Goal: Information Seeking & Learning: Learn about a topic

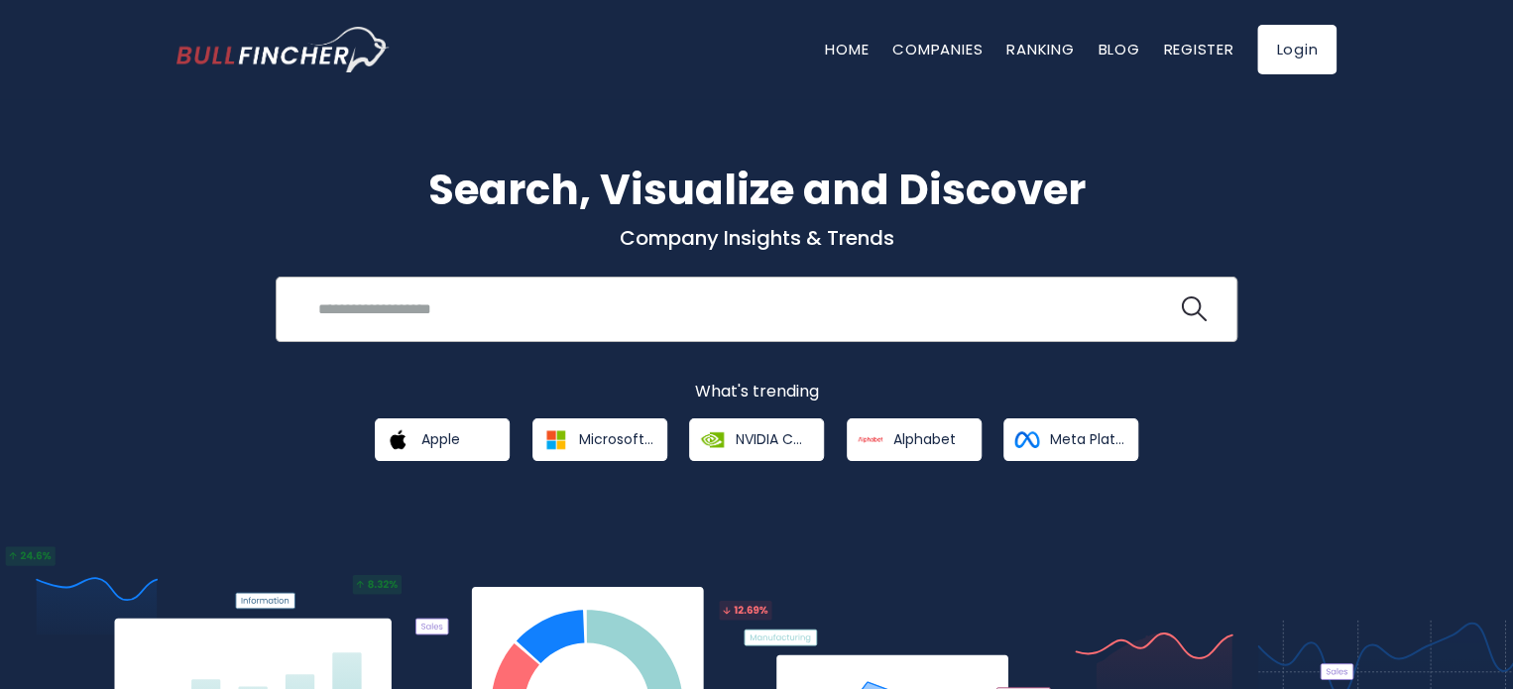
click at [758, 279] on div "Recent searches Trending searches Apple Overview" at bounding box center [757, 309] width 962 height 65
click at [738, 305] on input "search" at bounding box center [741, 308] width 870 height 37
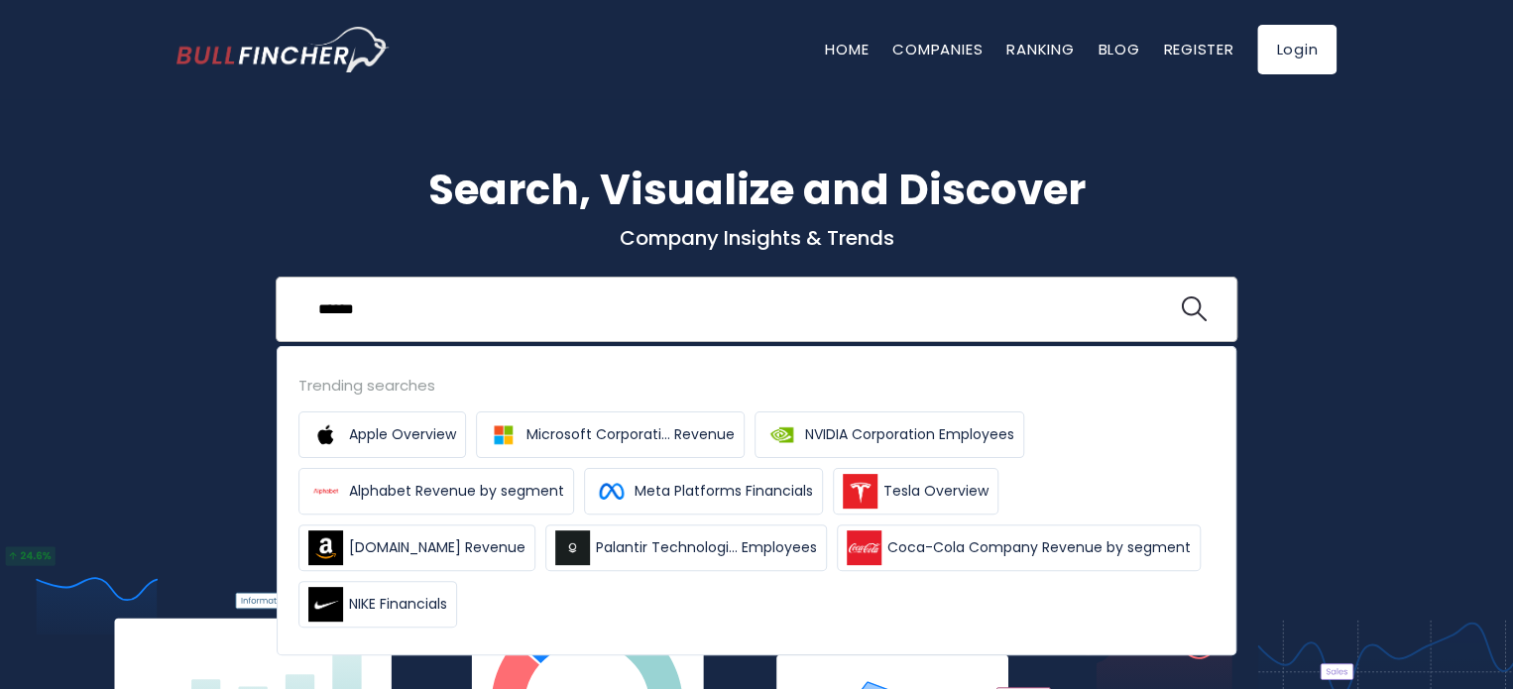
type input "******"
click at [1181, 296] on button at bounding box center [1194, 309] width 26 height 26
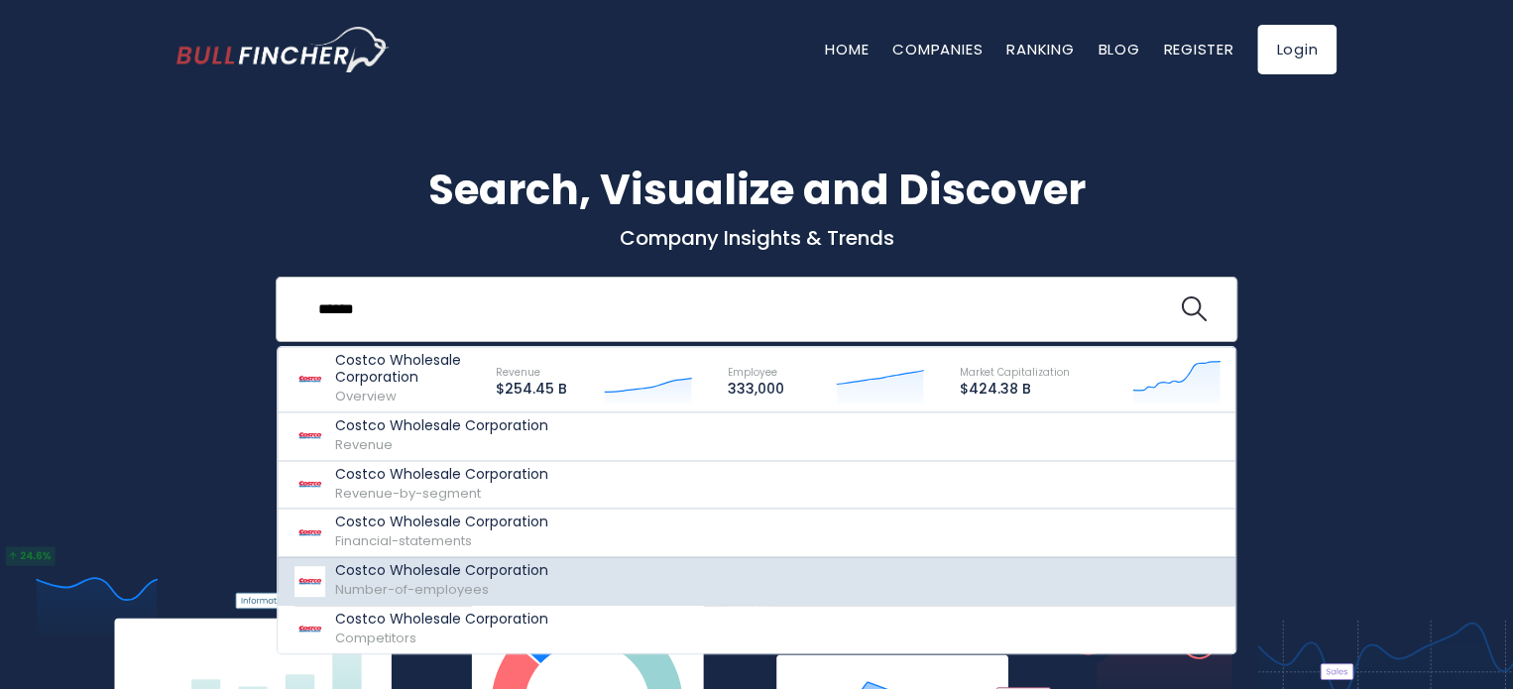
scroll to position [99, 0]
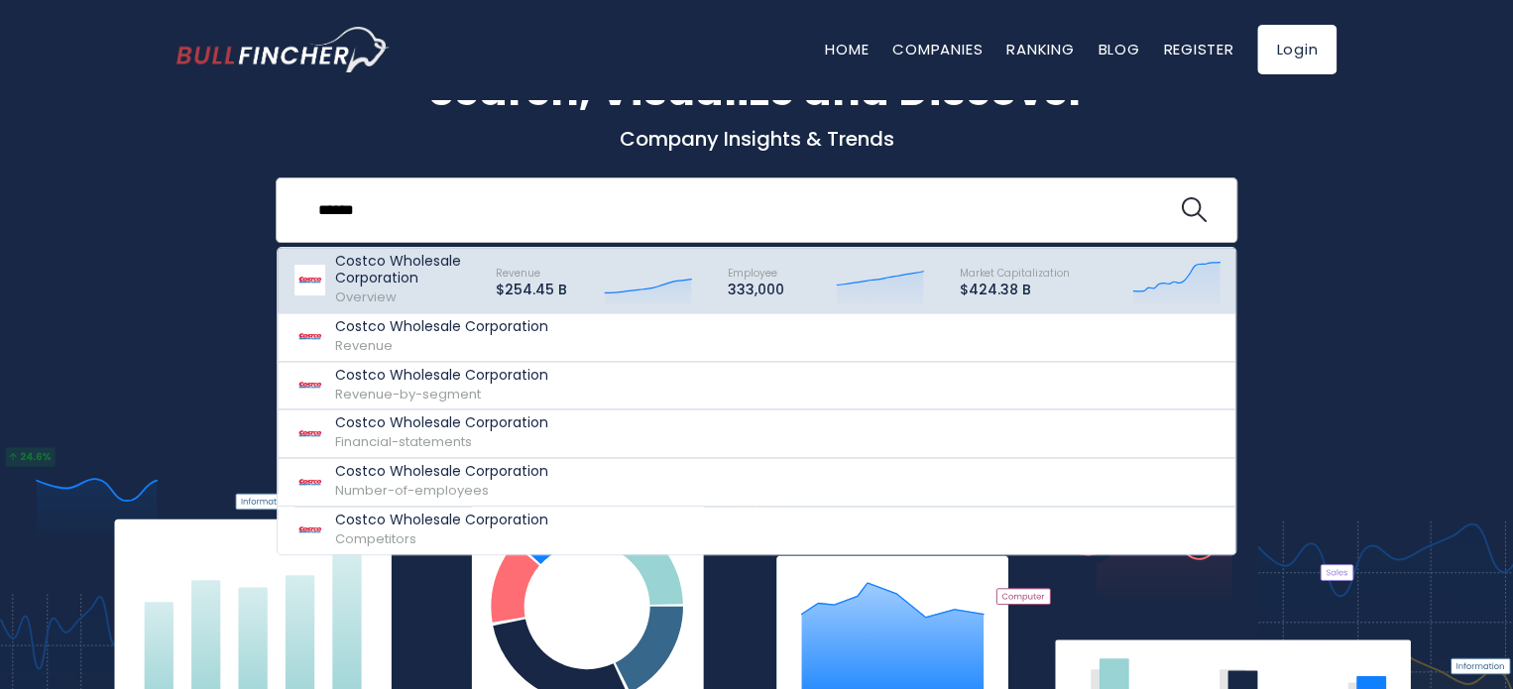
click at [582, 287] on div "Revenue $254.45 B Created with Highcharts 12.1.2" at bounding box center [594, 280] width 232 height 55
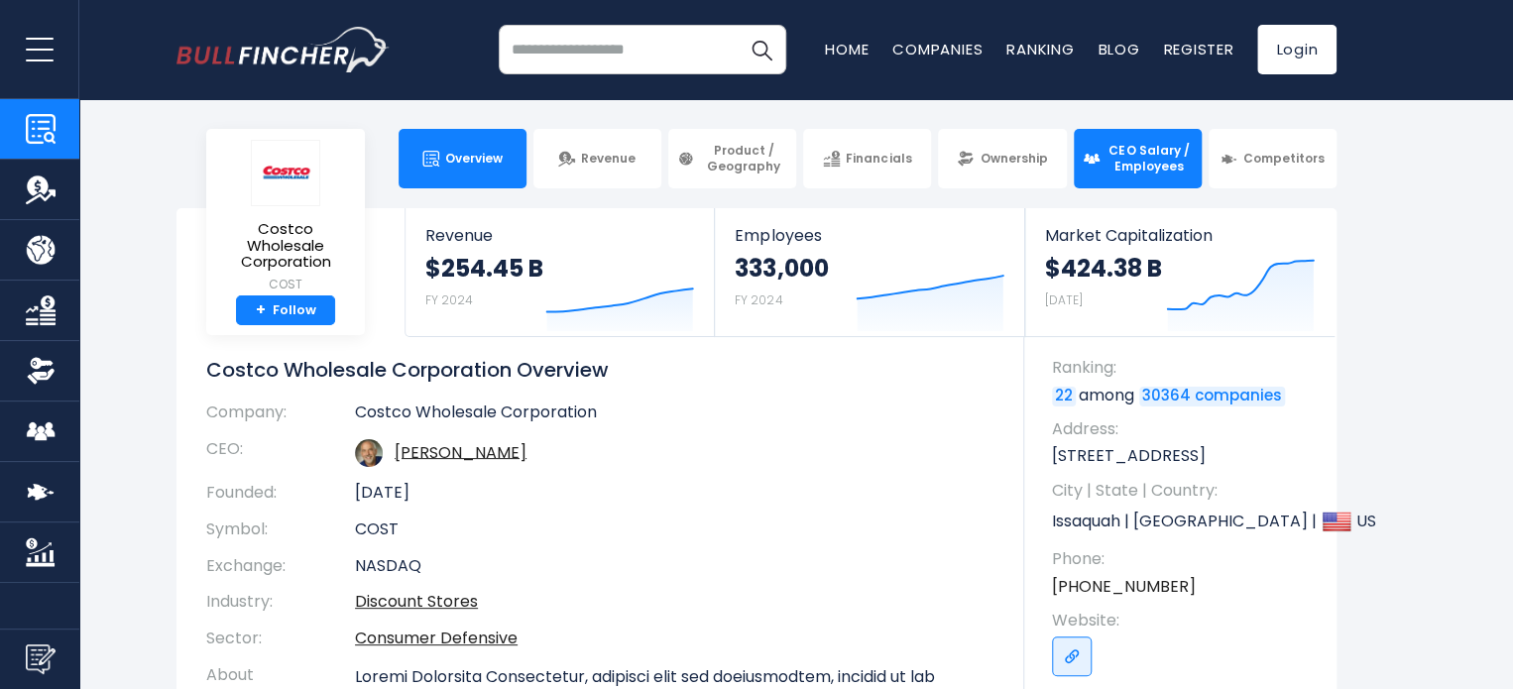
click at [1174, 145] on span "CEO Salary / Employees" at bounding box center [1148, 158] width 87 height 31
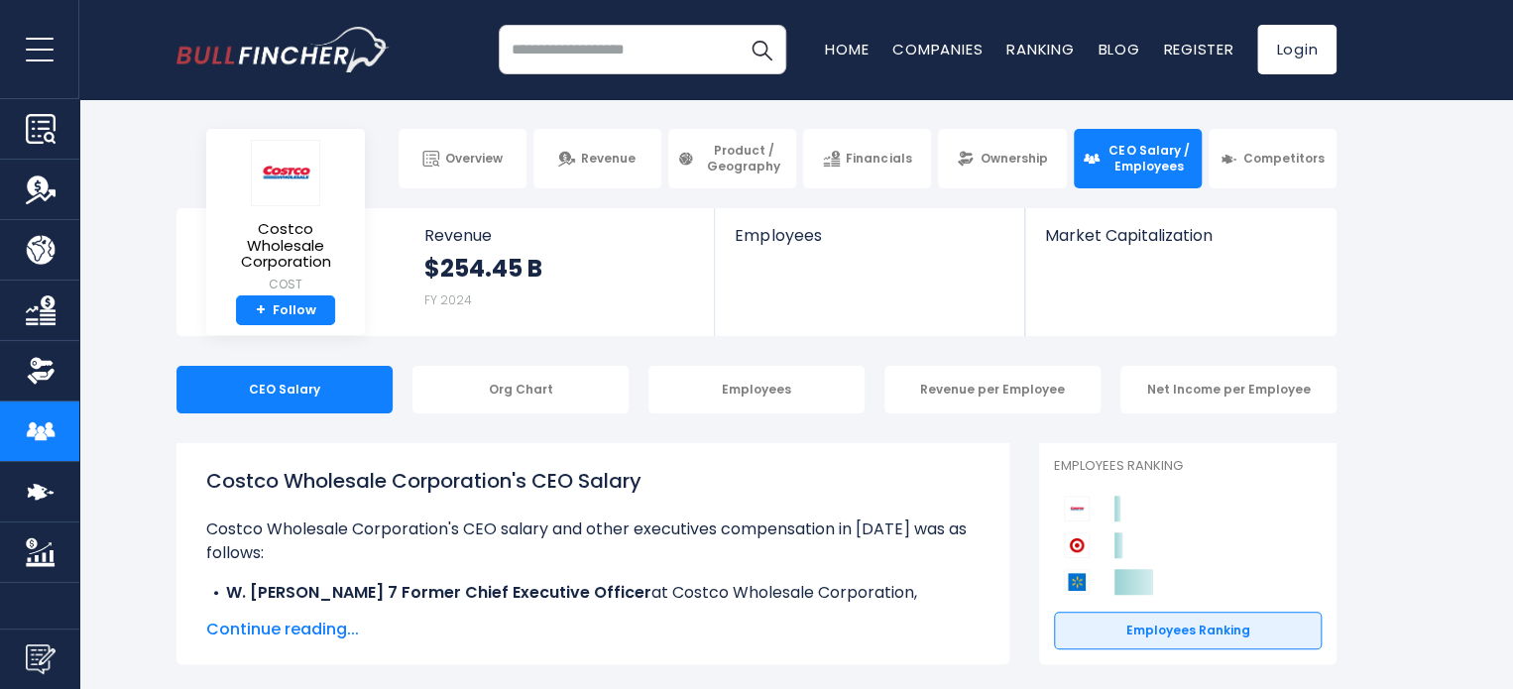
scroll to position [99, 0]
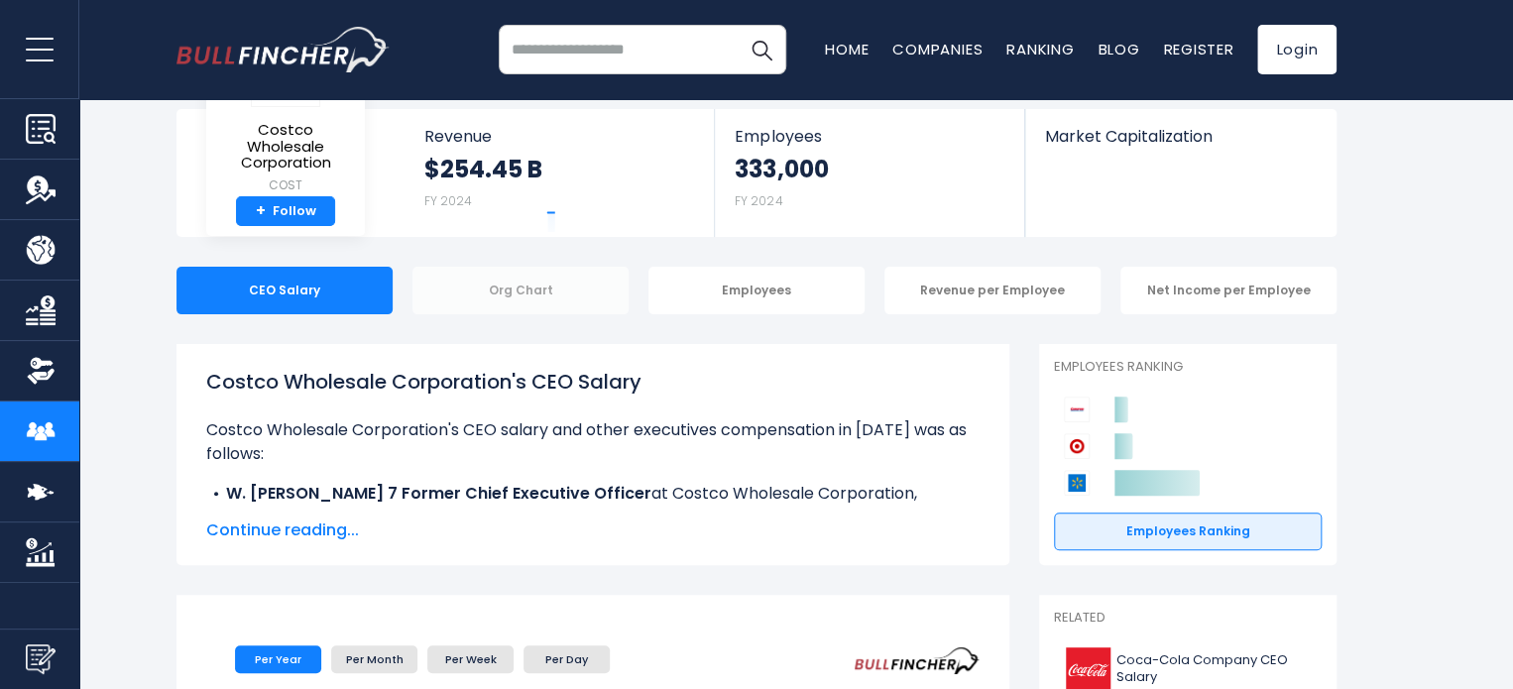
click at [585, 277] on div "Org Chart" at bounding box center [520, 291] width 216 height 48
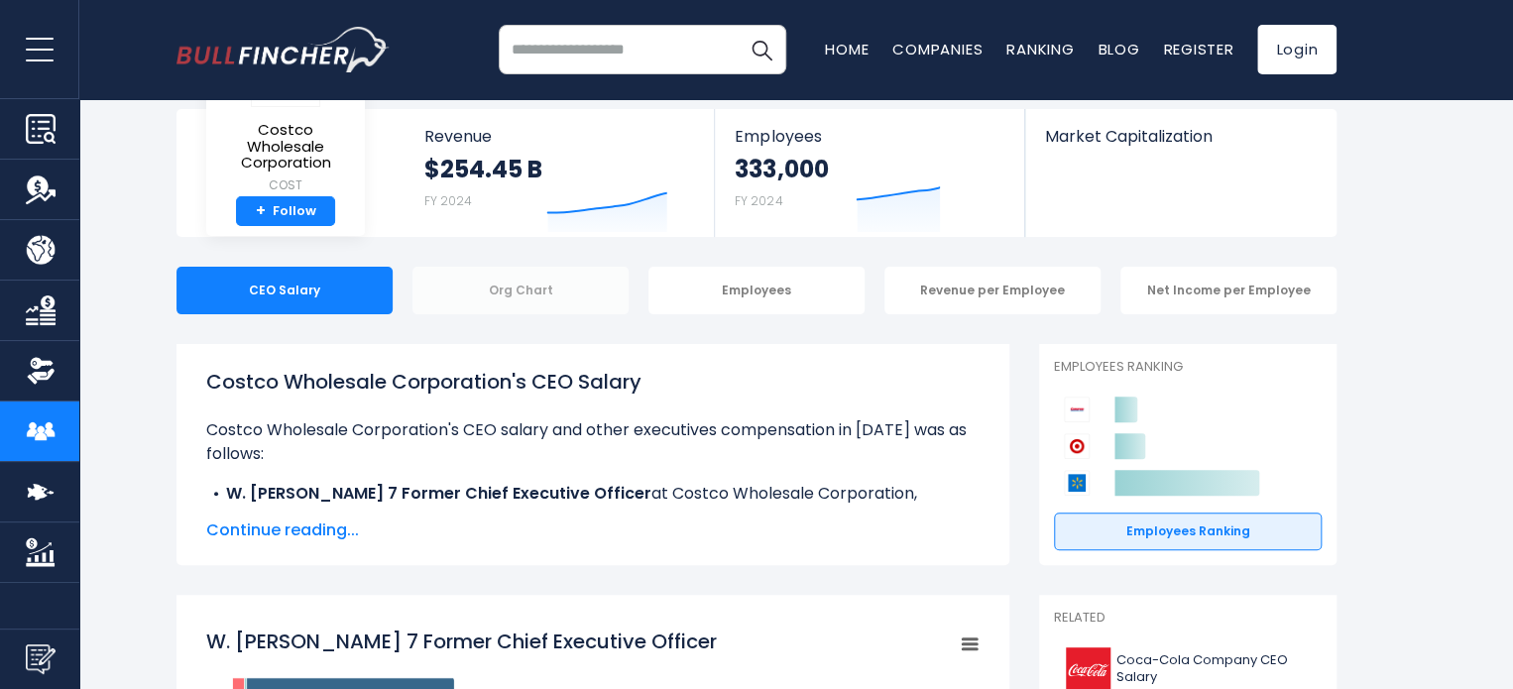
scroll to position [0, 0]
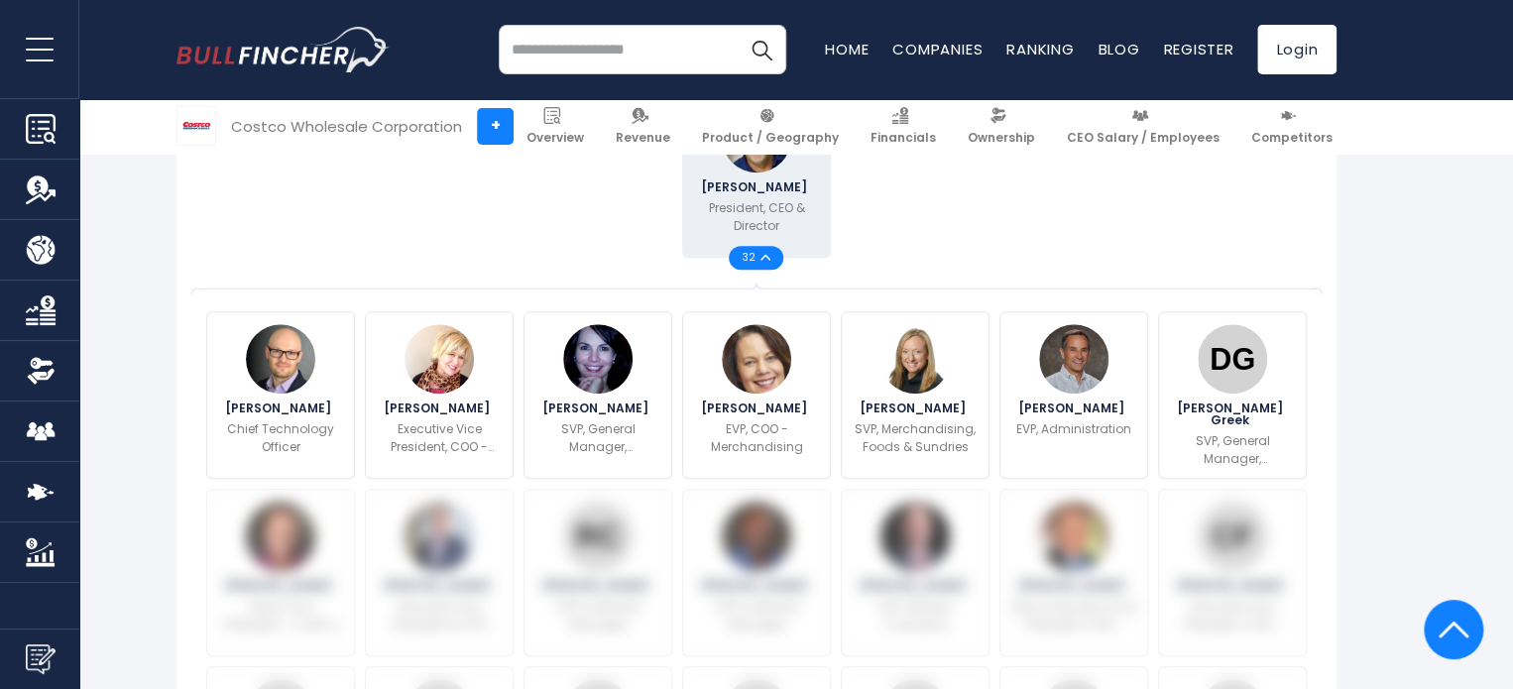
scroll to position [496, 0]
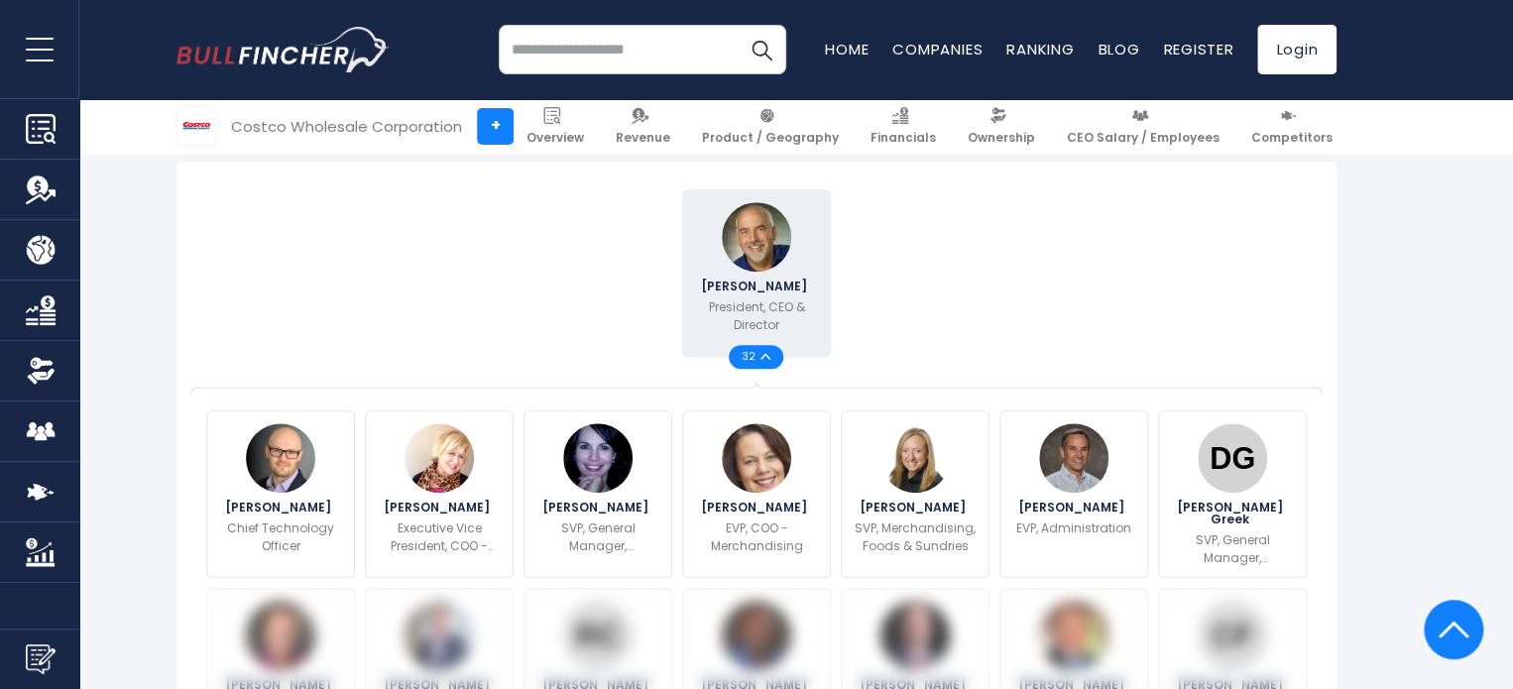
click at [754, 352] on span "32" at bounding box center [750, 357] width 19 height 10
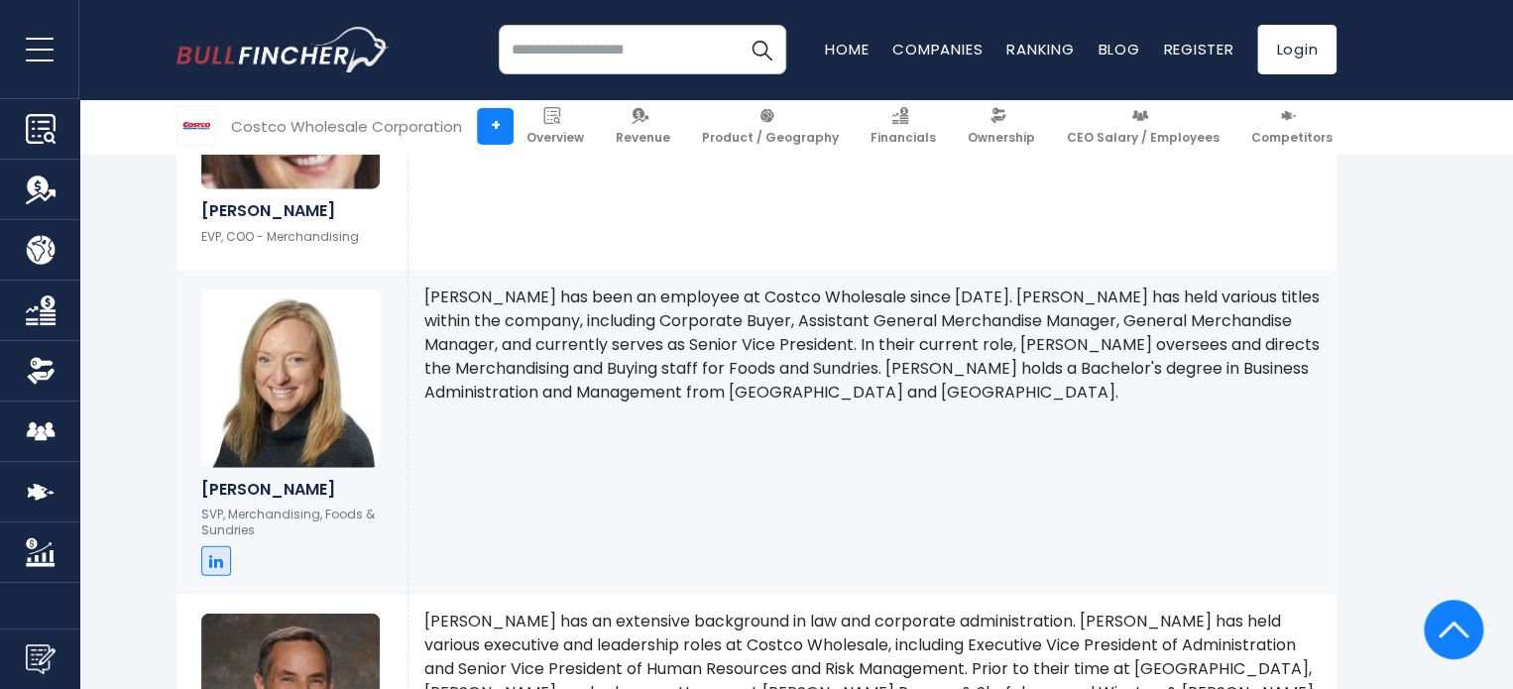
scroll to position [2379, 0]
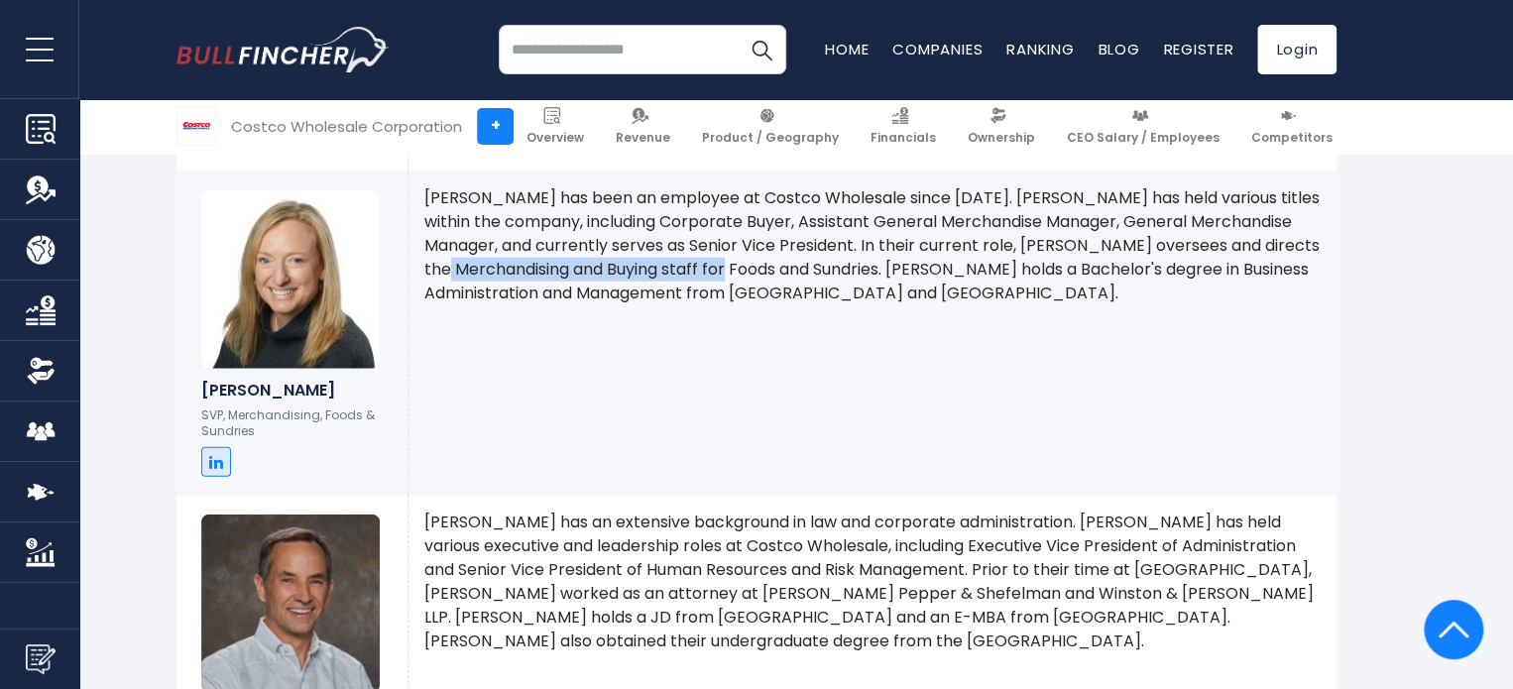
drag, startPoint x: 460, startPoint y: 281, endPoint x: 739, endPoint y: 273, distance: 279.6
click at [739, 273] on p "[PERSON_NAME] has been an employee at Costco Wholesale since [DATE]. [PERSON_NA…" at bounding box center [872, 245] width 896 height 119
copy p "Buying staff for Foods and Sundries"
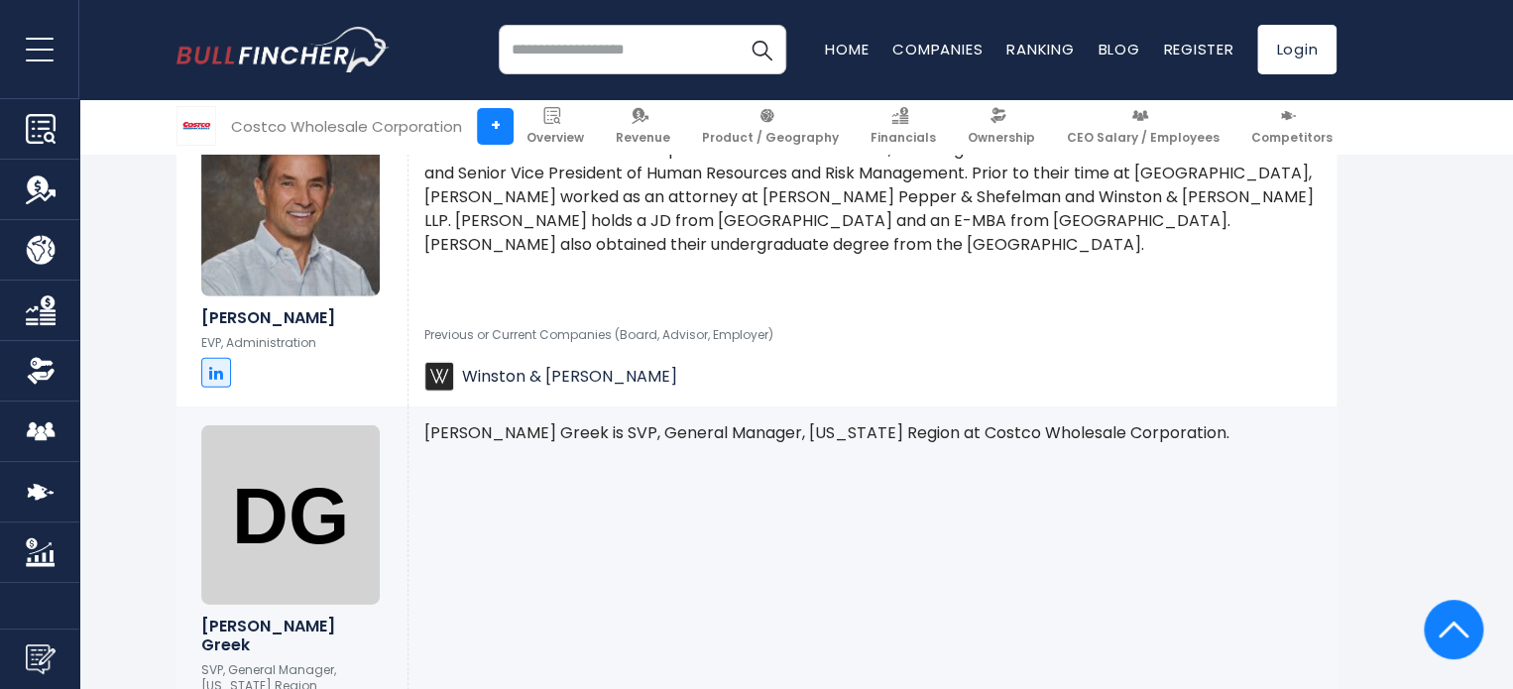
click at [777, 336] on div "Previous or Current Companies (Board, Advisor, Employer) Winston & [PERSON_NAME]" at bounding box center [872, 349] width 896 height 85
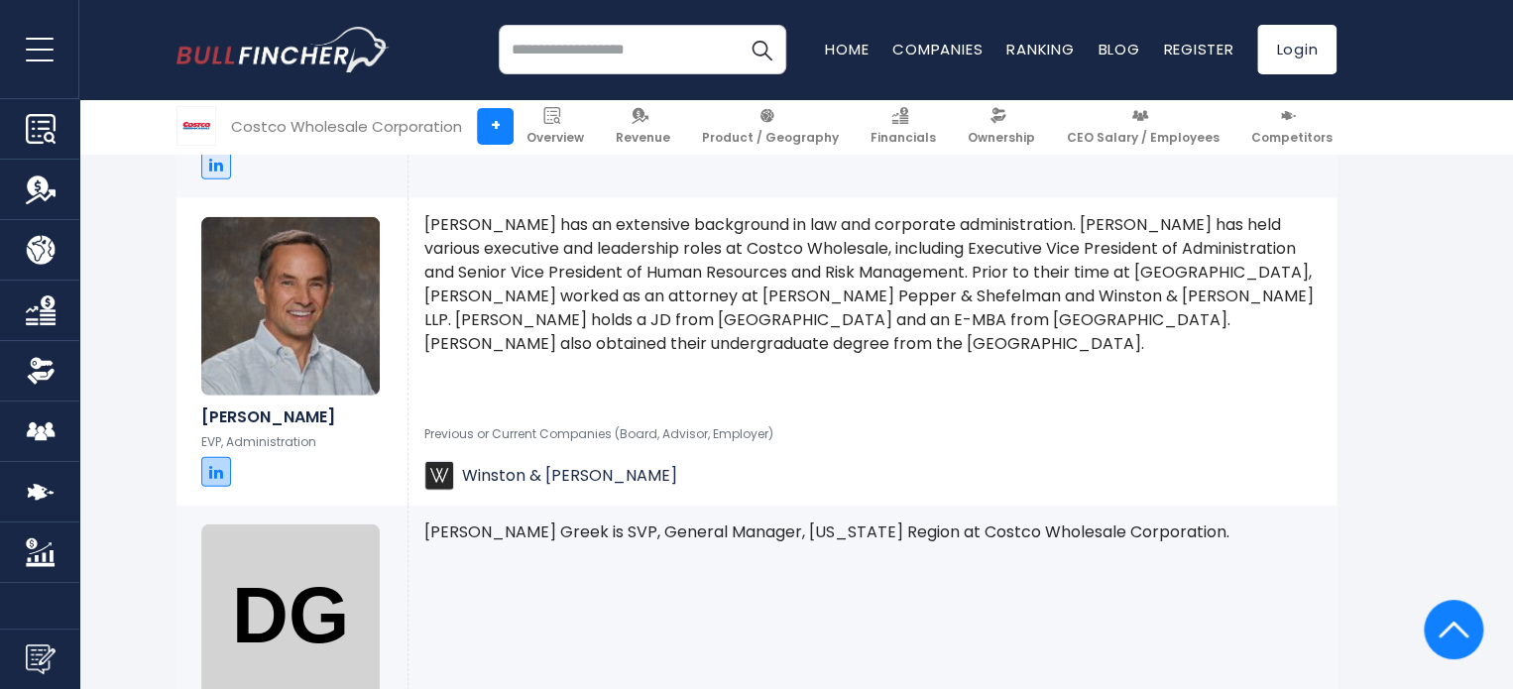
click at [212, 480] on icon at bounding box center [216, 472] width 14 height 16
